Goal: Information Seeking & Learning: Find specific fact

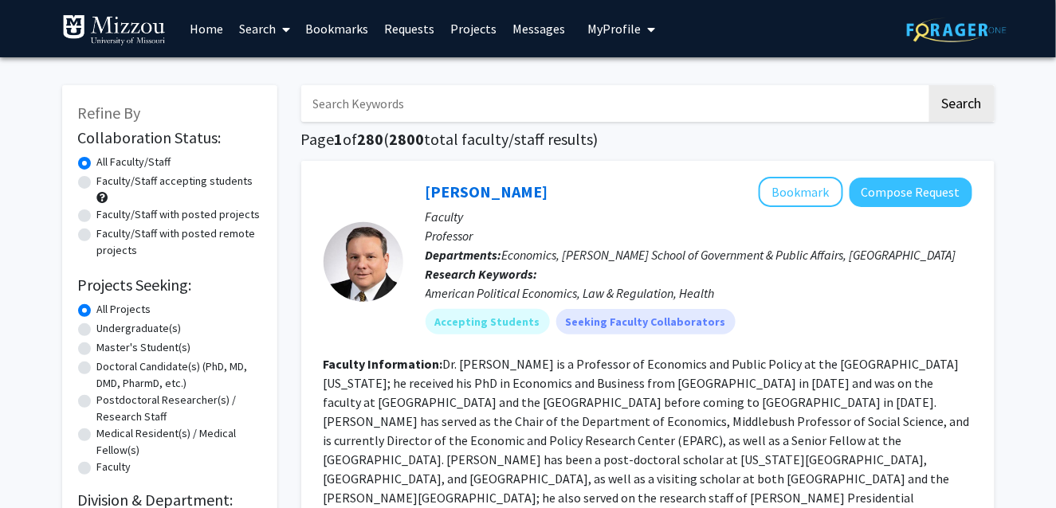
click at [186, 375] on label "Doctoral Candidate(s) (PhD, MD, DMD, PharmD, etc.)" at bounding box center [179, 375] width 164 height 33
click at [108, 369] on input "Doctoral Candidate(s) (PhD, MD, DMD, PharmD, etc.)" at bounding box center [102, 364] width 10 height 10
radio input "true"
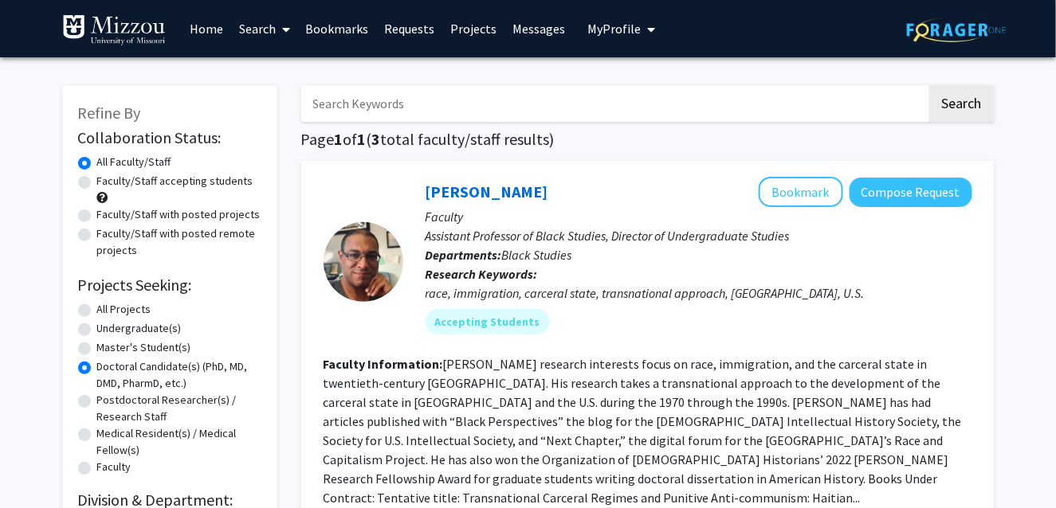
click at [186, 372] on label "Doctoral Candidate(s) (PhD, MD, DMD, PharmD, etc.)" at bounding box center [179, 375] width 164 height 33
click at [108, 369] on input "Doctoral Candidate(s) (PhD, MD, DMD, PharmD, etc.)" at bounding box center [102, 364] width 10 height 10
drag, startPoint x: 167, startPoint y: 261, endPoint x: 158, endPoint y: 246, distance: 17.9
click at [159, 248] on form "Collaboration Status: Collaboration Status All Faculty/Staff Collaboration Stat…" at bounding box center [169, 303] width 183 height 350
click at [273, 29] on link "Search" at bounding box center [264, 29] width 67 height 56
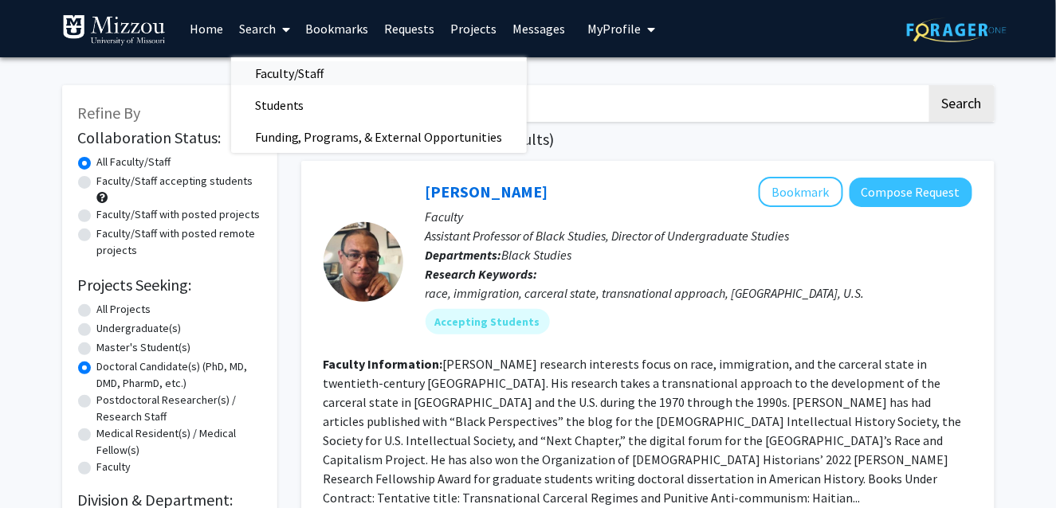
click at [296, 72] on span "Faculty/Staff" at bounding box center [289, 73] width 117 height 32
radio input "true"
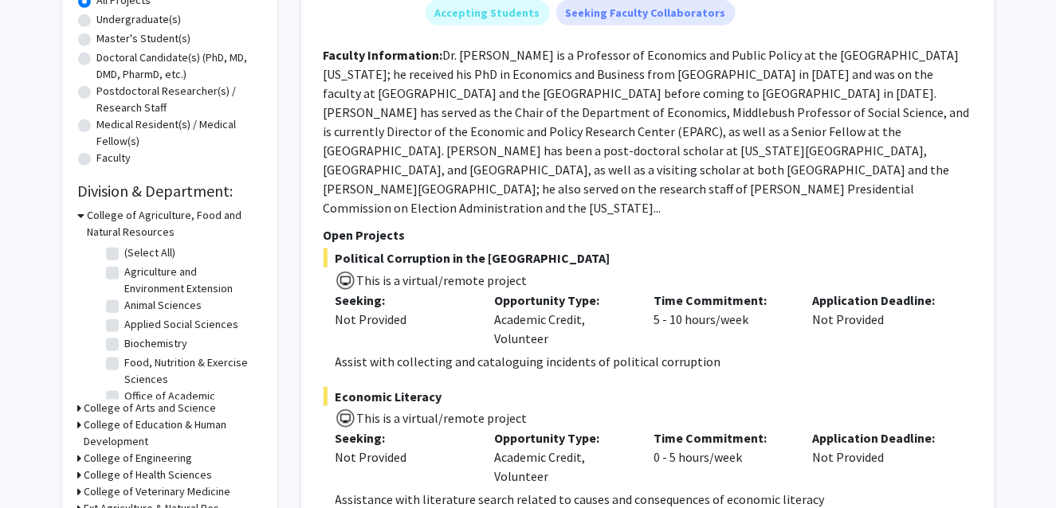
scroll to position [319, 0]
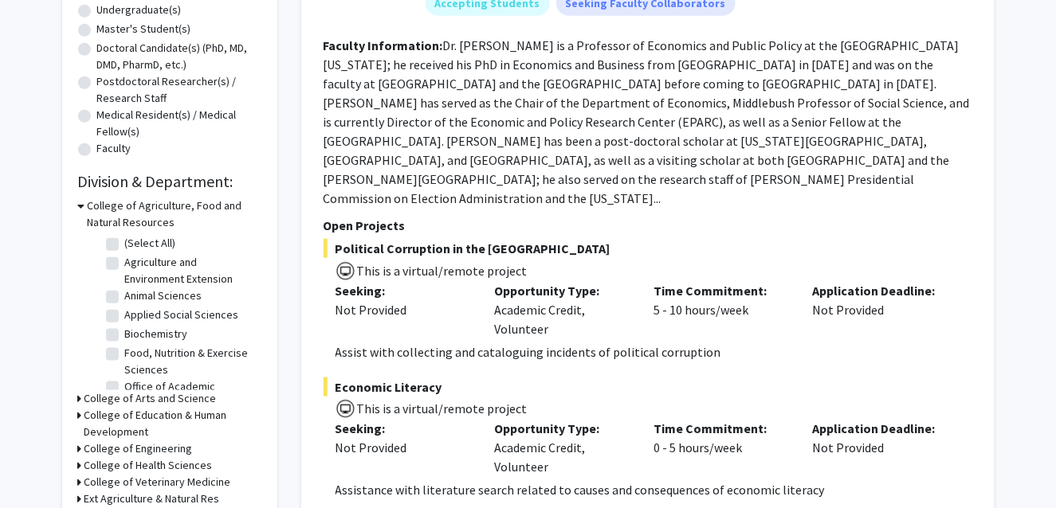
click at [89, 206] on h3 "College of Agriculture, Food and Natural Resources" at bounding box center [175, 214] width 174 height 33
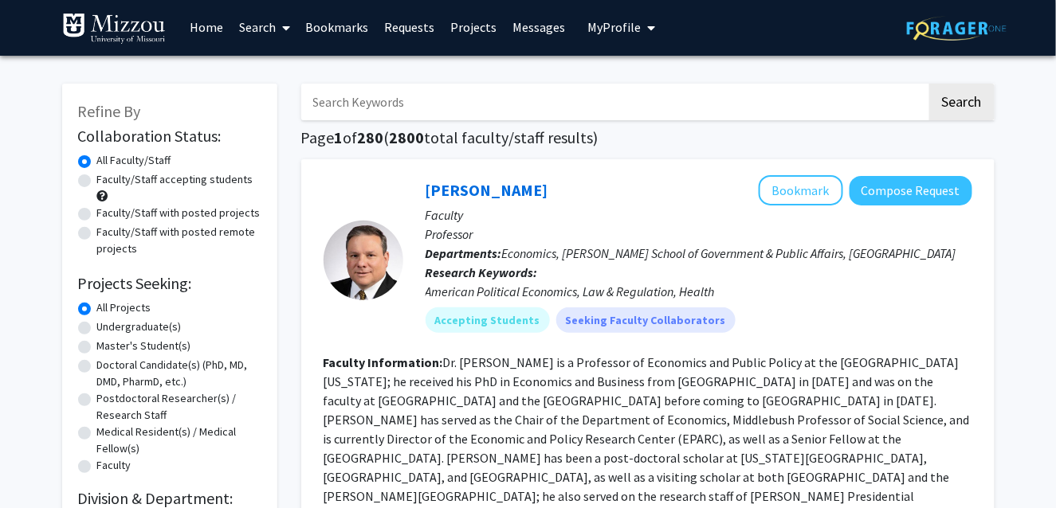
scroll to position [0, 0]
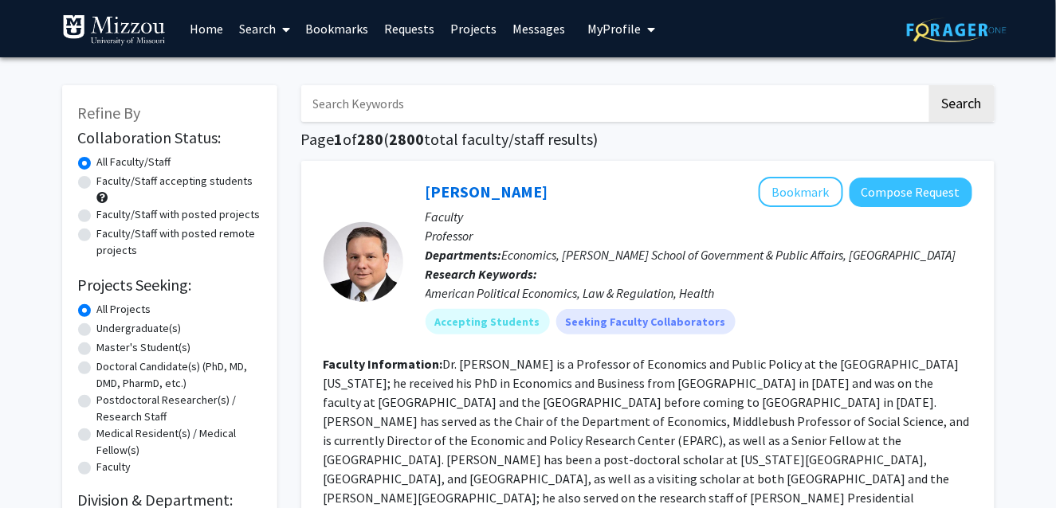
click at [727, 100] on input "Search Keywords" at bounding box center [614, 103] width 626 height 37
type input "[PERSON_NAME]"
click at [929, 85] on button "Search" at bounding box center [961, 103] width 65 height 37
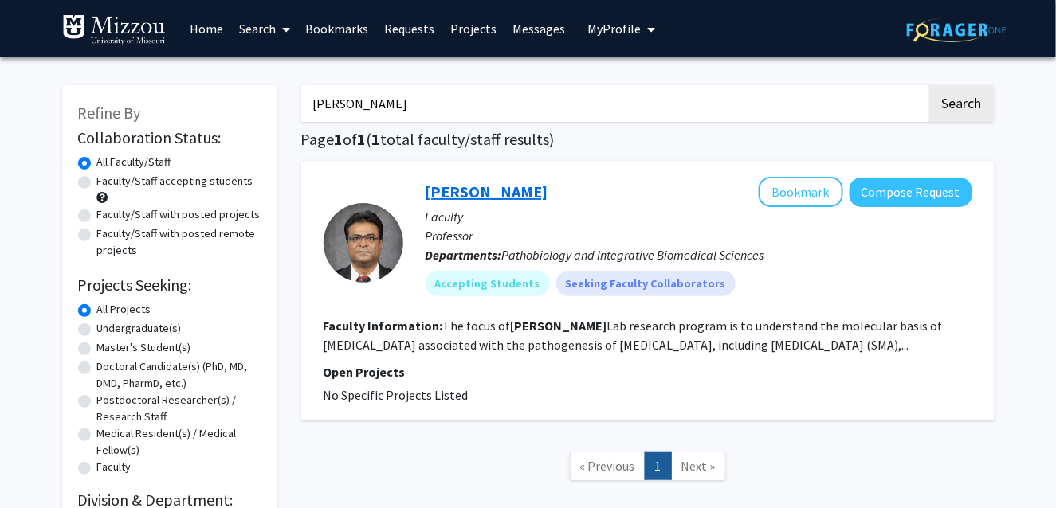
click at [501, 190] on link "[PERSON_NAME]" at bounding box center [487, 192] width 123 height 20
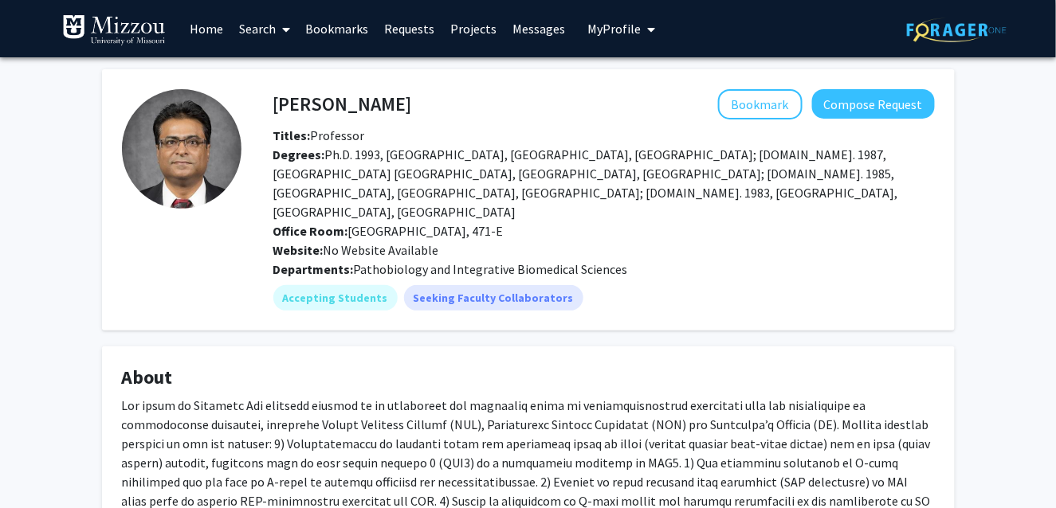
click at [943, 26] on img at bounding box center [957, 30] width 100 height 25
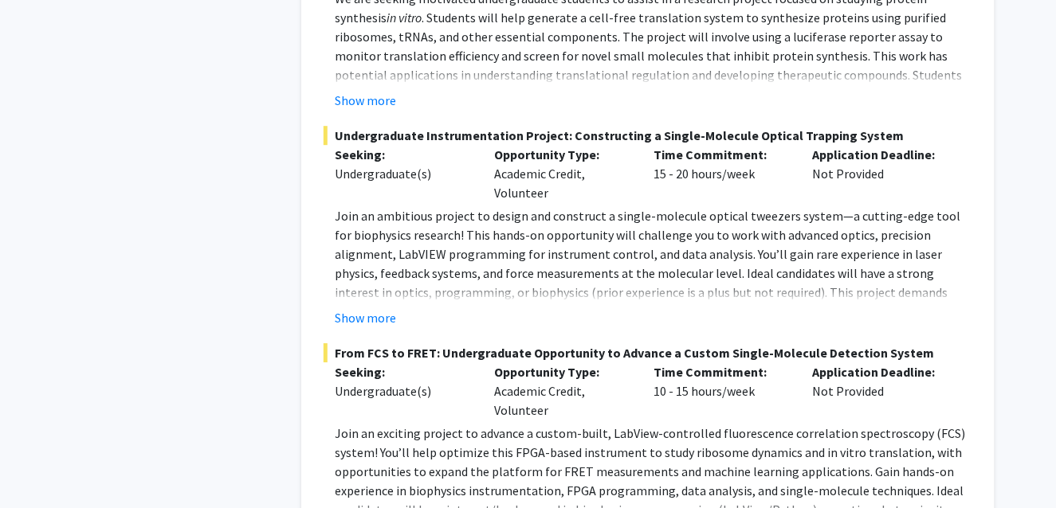
scroll to position [8221, 0]
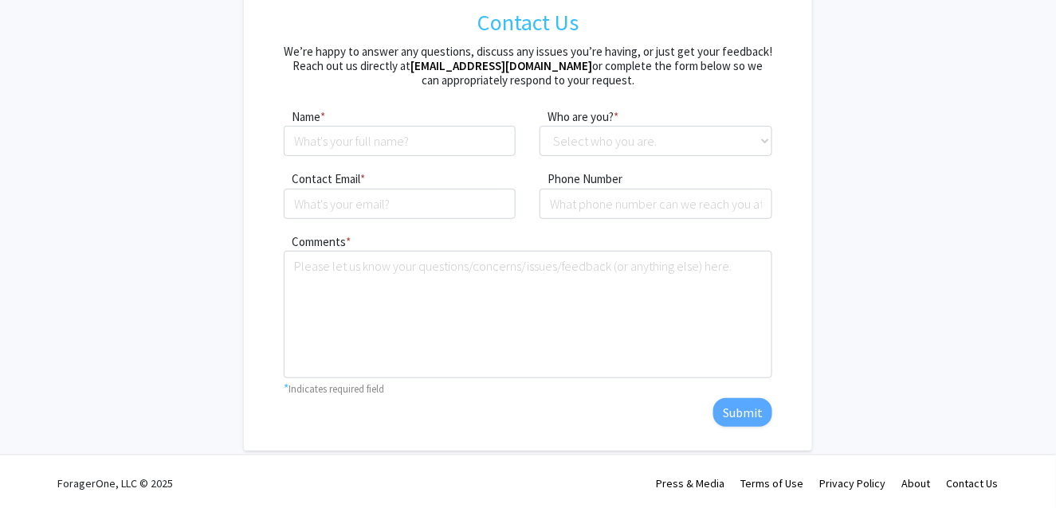
scroll to position [96, 0]
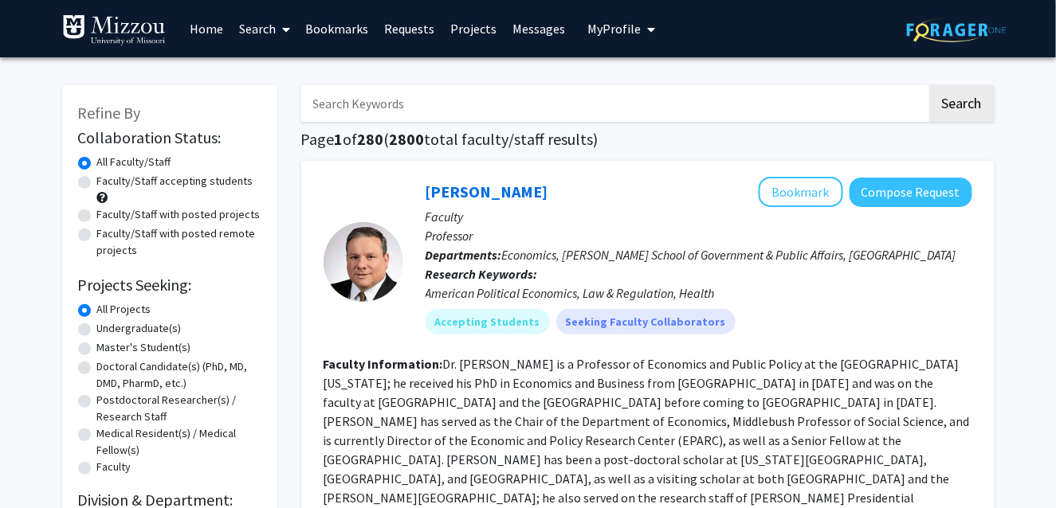
drag, startPoint x: 143, startPoint y: 28, endPoint x: 158, endPoint y: 0, distance: 31.4
click at [143, 28] on img at bounding box center [114, 30] width 104 height 32
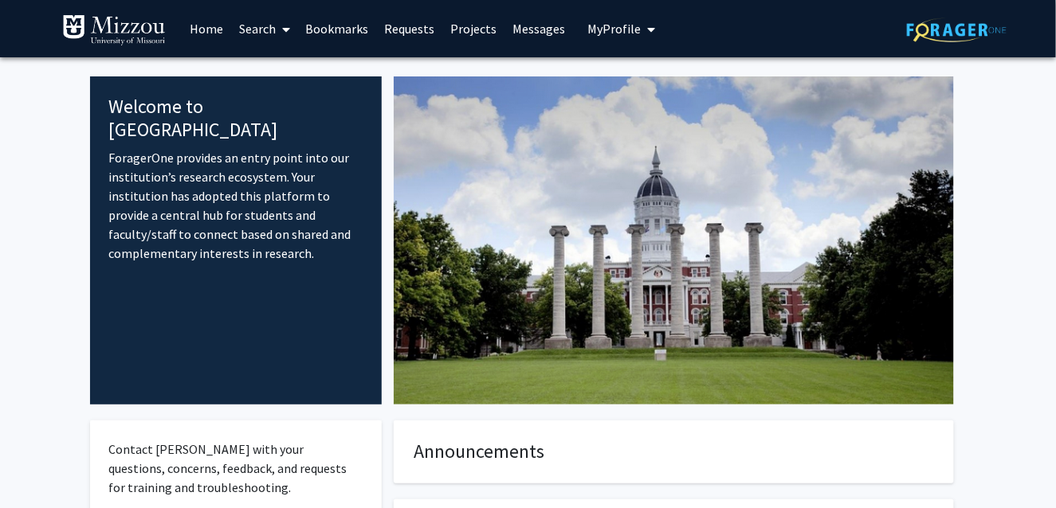
scroll to position [239, 0]
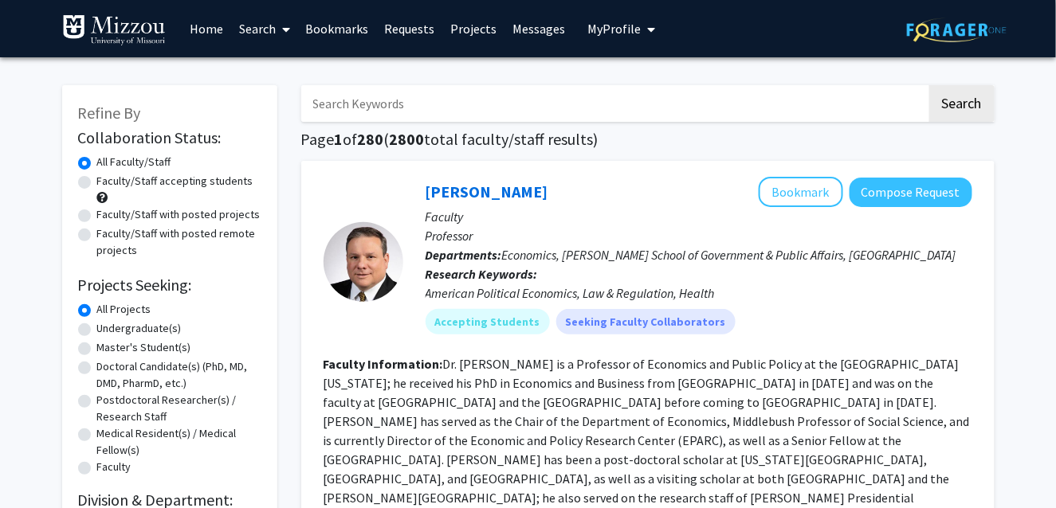
click at [446, 104] on input "Search Keywords" at bounding box center [614, 103] width 626 height 37
type input "Dennis Trout"
click at [929, 85] on button "Search" at bounding box center [961, 103] width 65 height 37
